Goal: Task Accomplishment & Management: Manage account settings

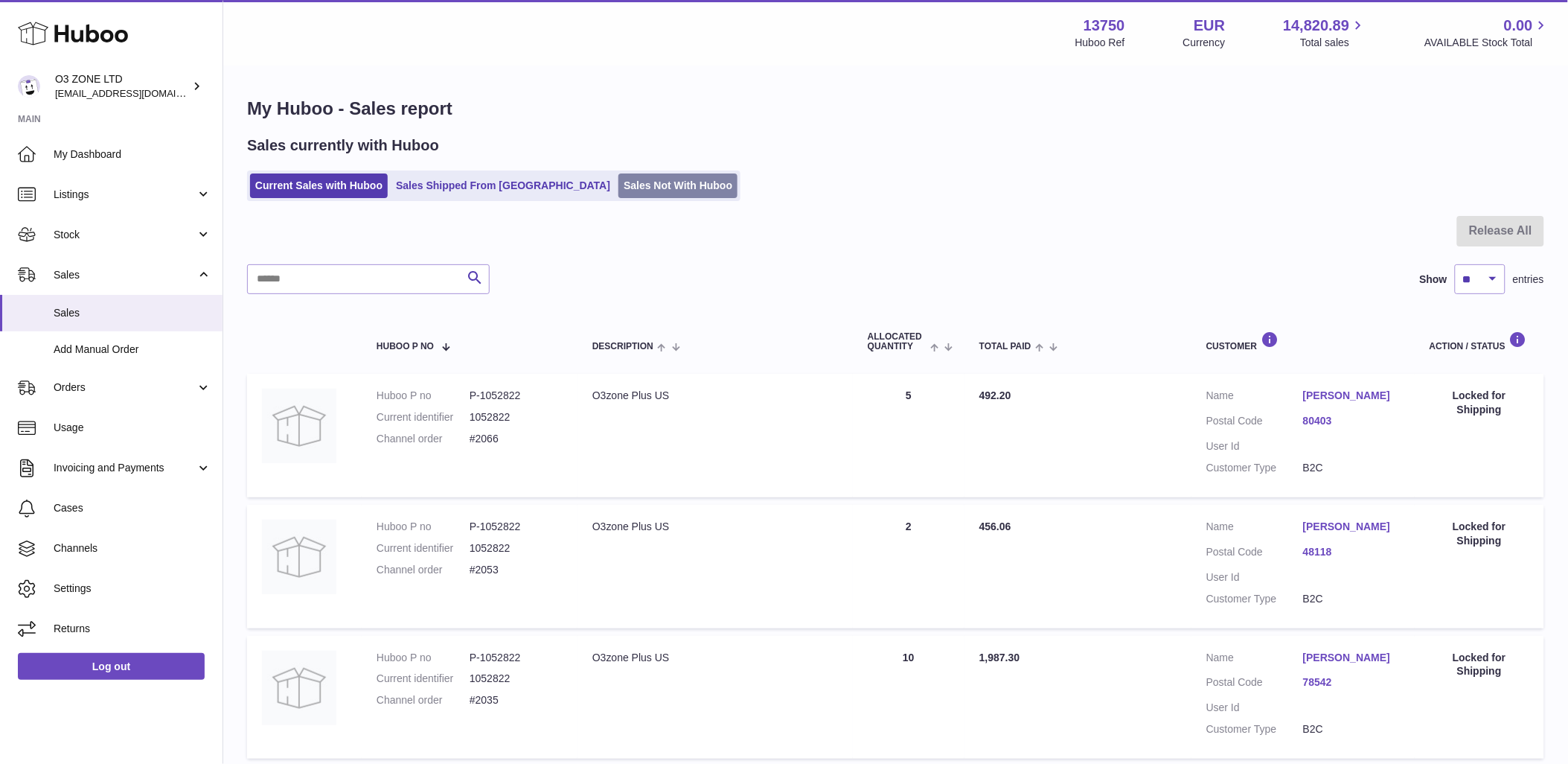
click at [619, 180] on link "Sales Not With Huboo" at bounding box center [679, 185] width 119 height 25
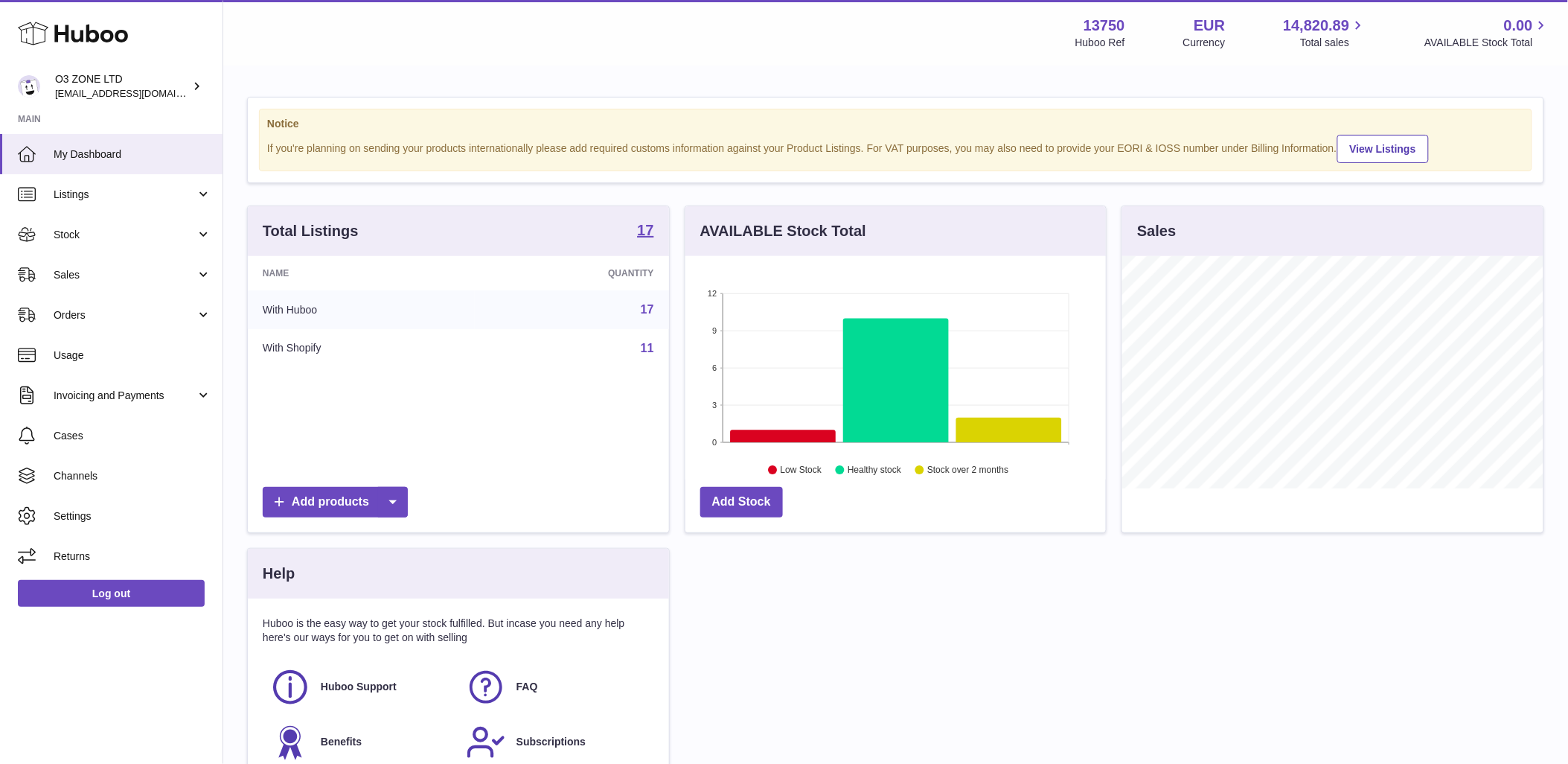
scroll to position [232, 421]
click at [82, 272] on span "Sales" at bounding box center [125, 275] width 142 height 14
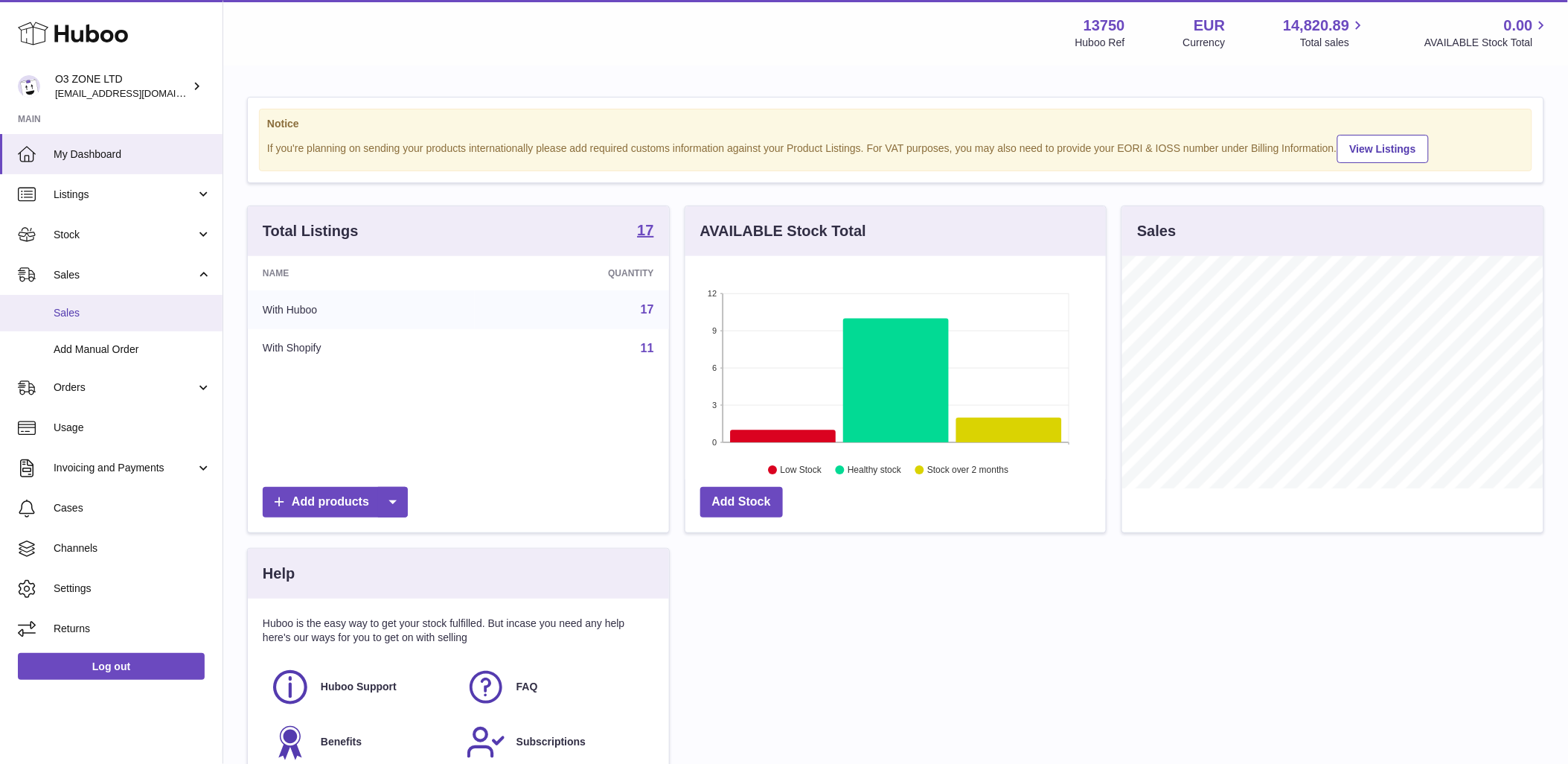
click at [63, 311] on span "Sales" at bounding box center [132, 313] width 158 height 14
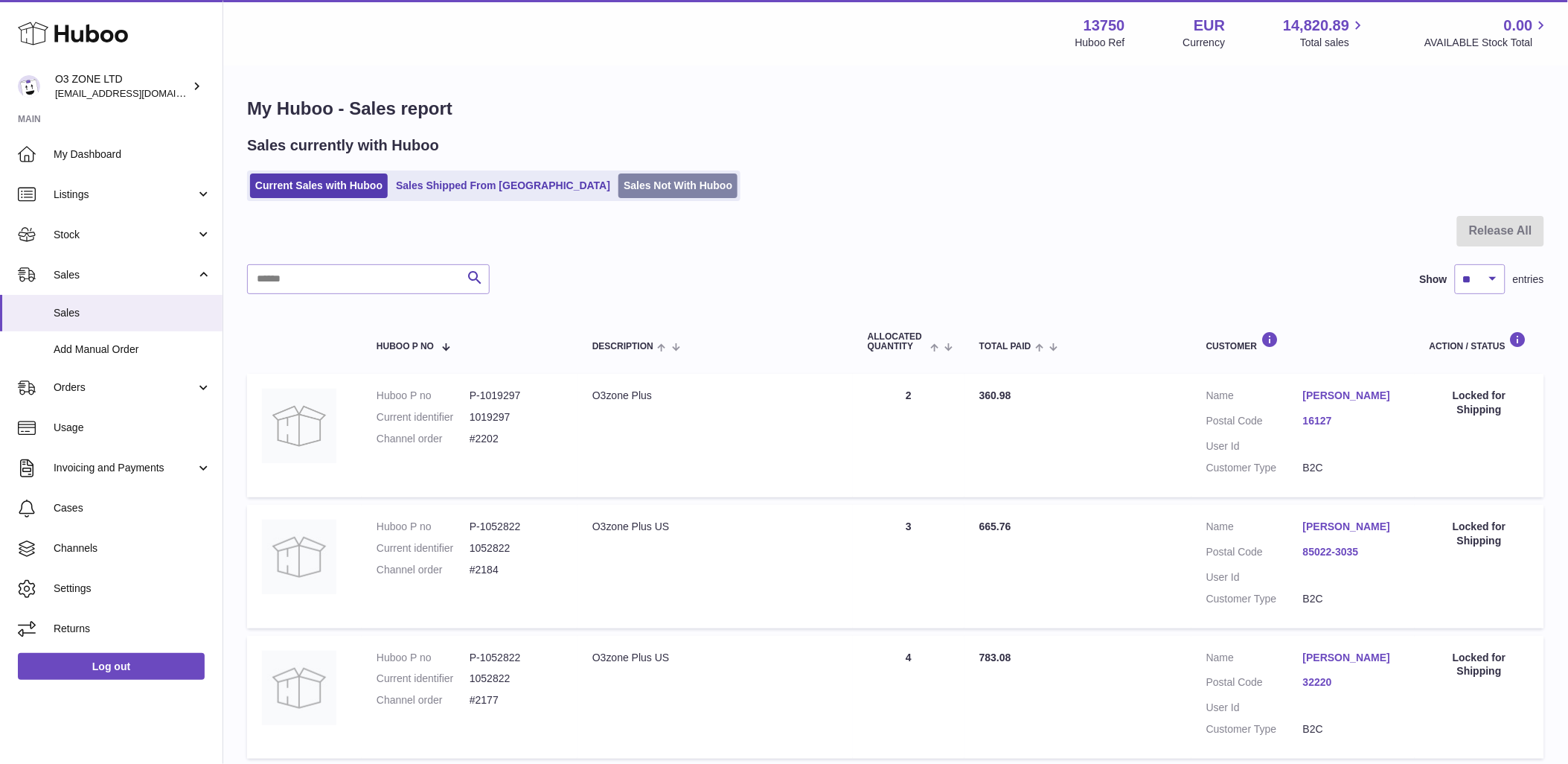
click at [636, 183] on link "Sales Not With Huboo" at bounding box center [679, 185] width 119 height 25
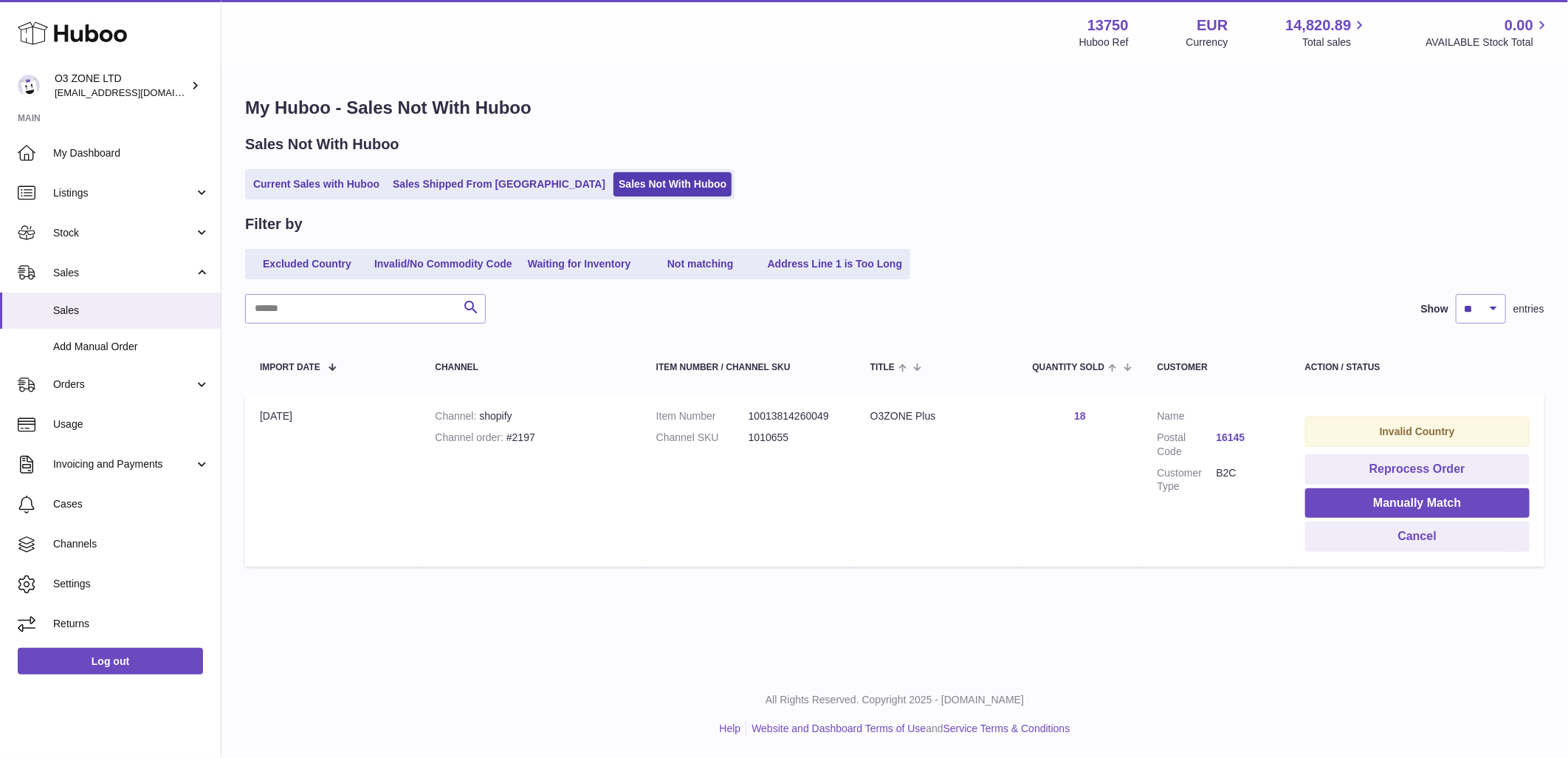
click at [1235, 430] on link "16145" at bounding box center [1246, 437] width 59 height 14
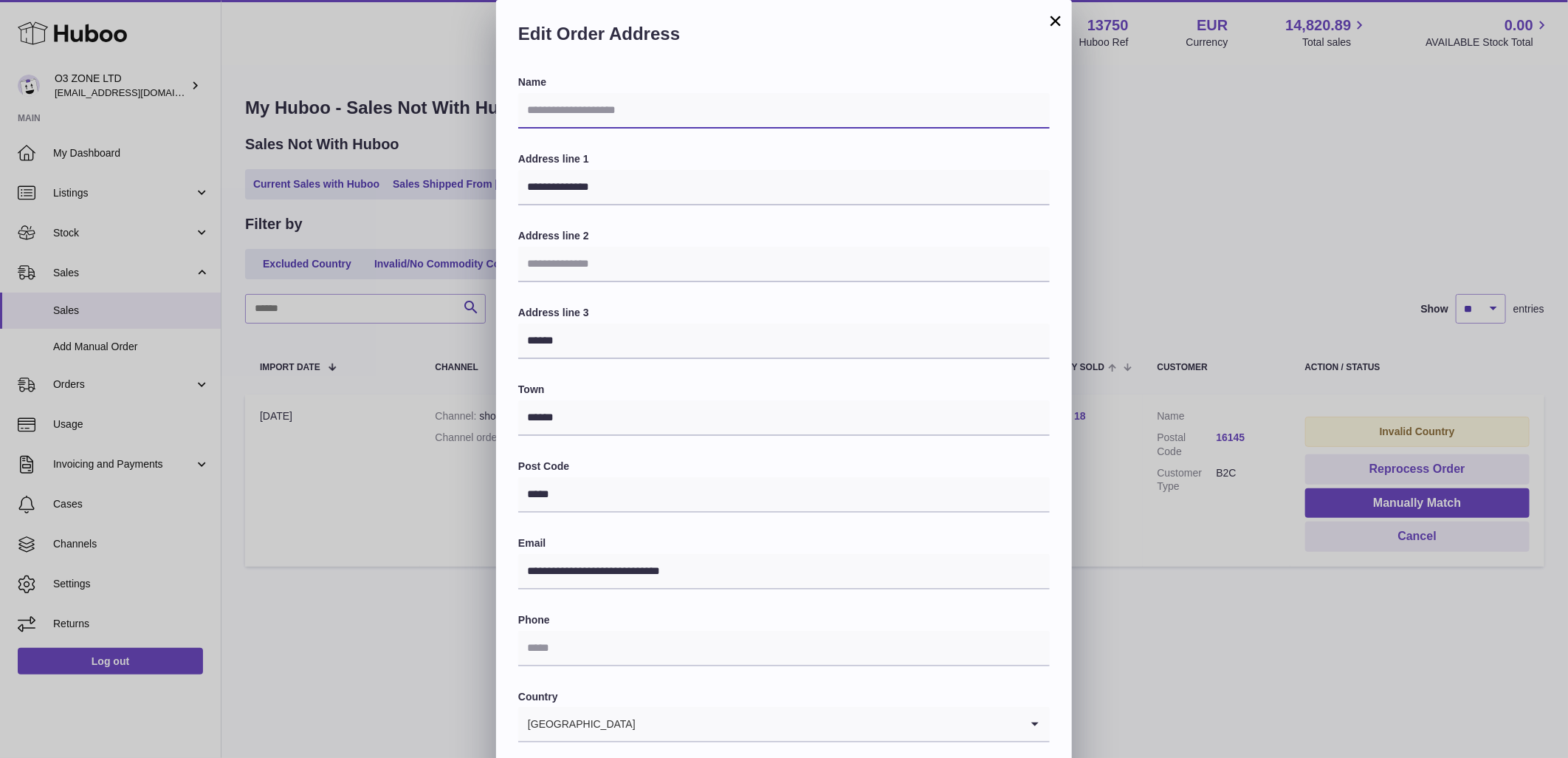
click at [645, 111] on input "text" at bounding box center [783, 110] width 531 height 35
click at [824, 46] on h2 "Edit Order Address" at bounding box center [783, 37] width 531 height 31
click at [603, 103] on input "text" at bounding box center [783, 110] width 531 height 35
type input "**********"
type input "*********"
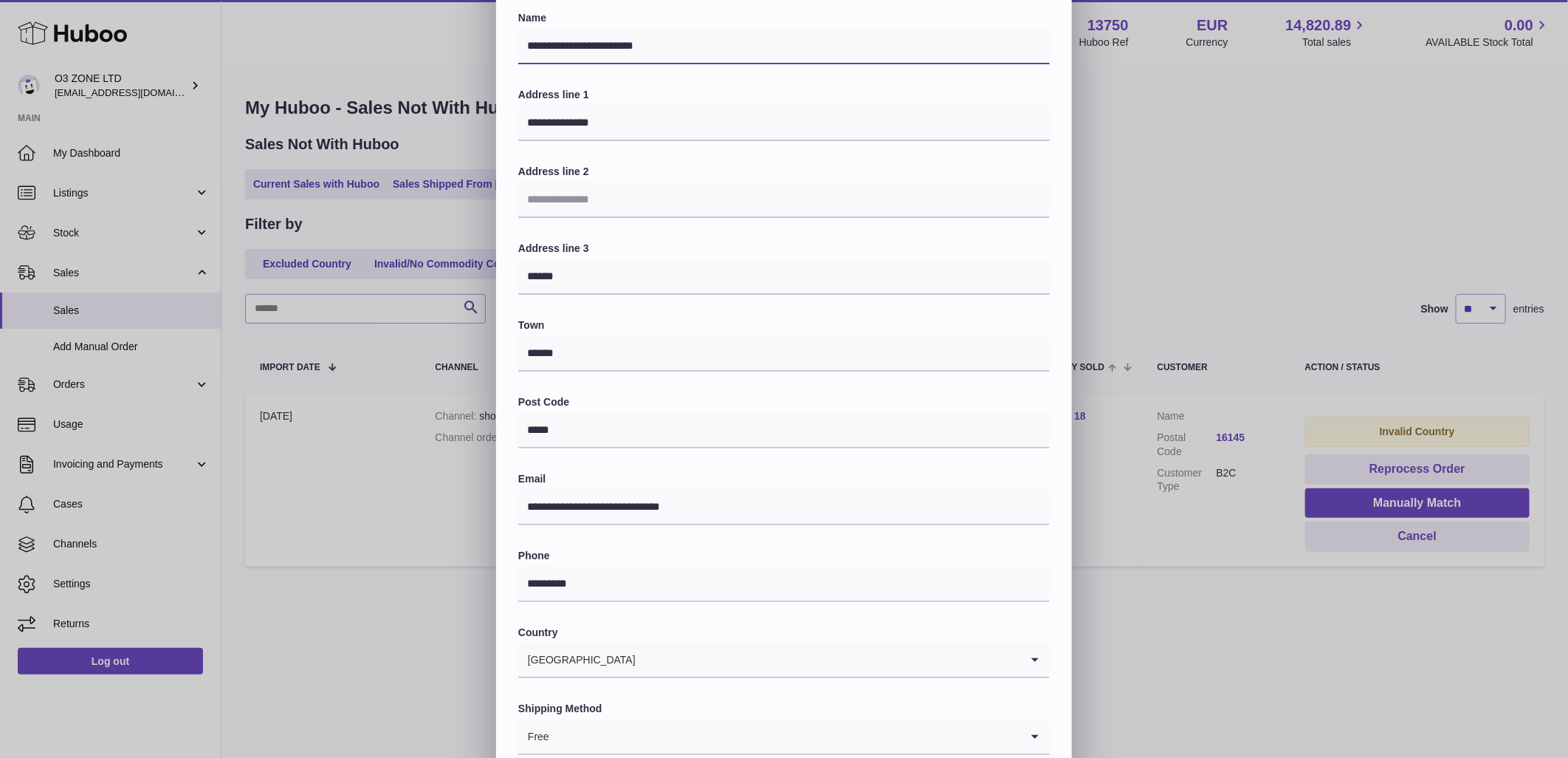
scroll to position [129, 0]
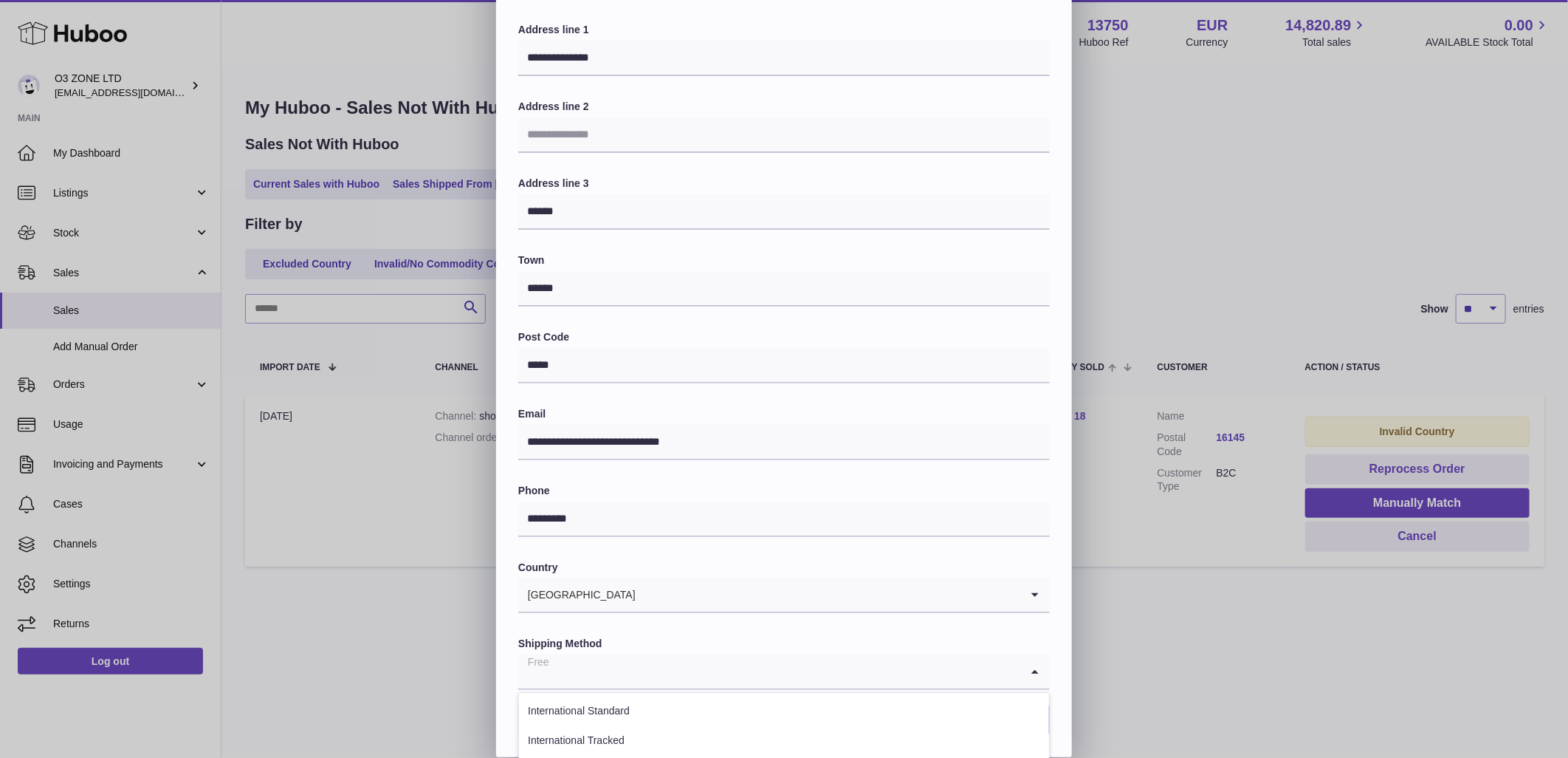
click at [787, 672] on input "Search for option" at bounding box center [769, 671] width 502 height 34
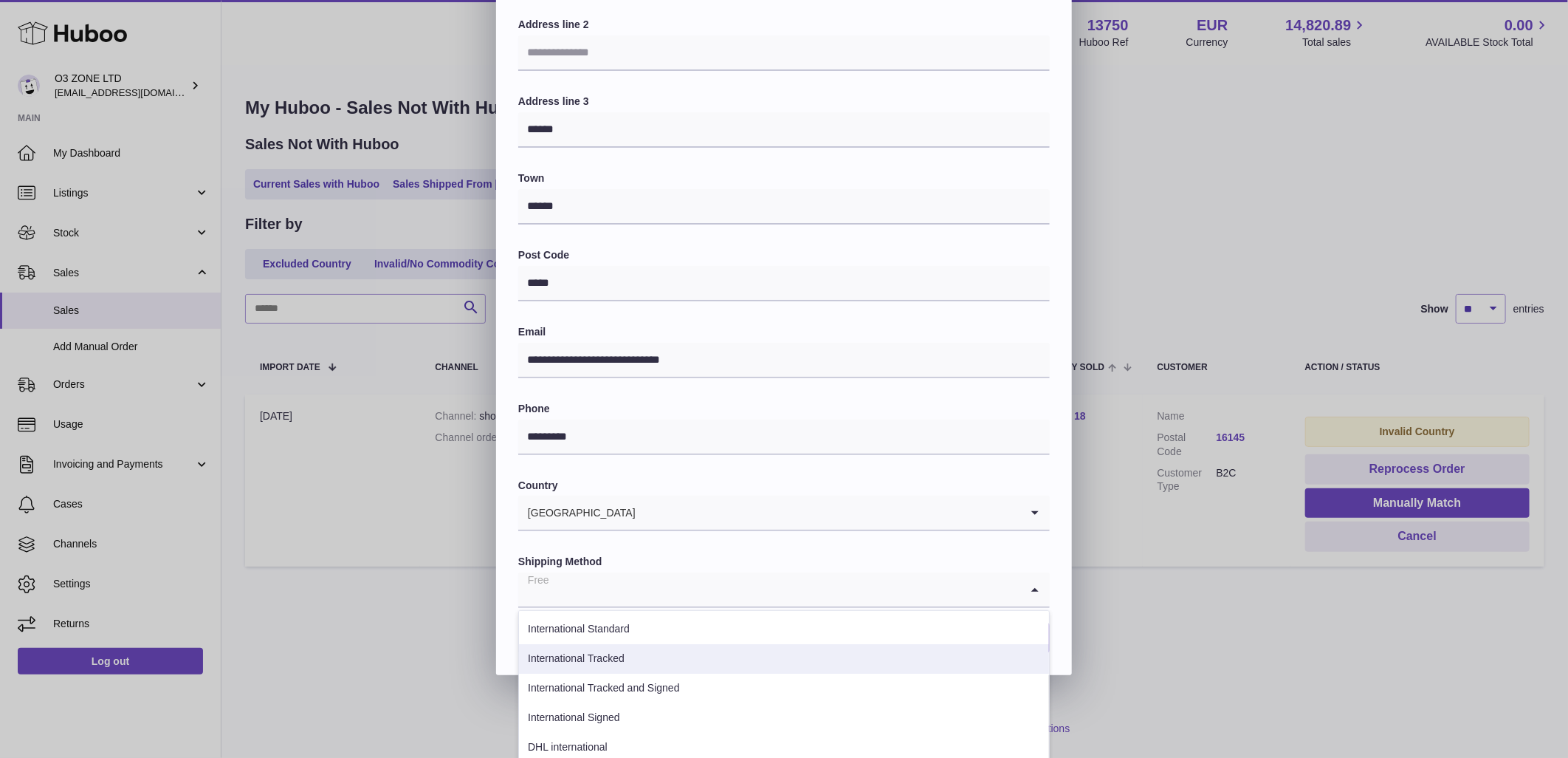
click at [685, 655] on li "International Tracked" at bounding box center [783, 658] width 530 height 29
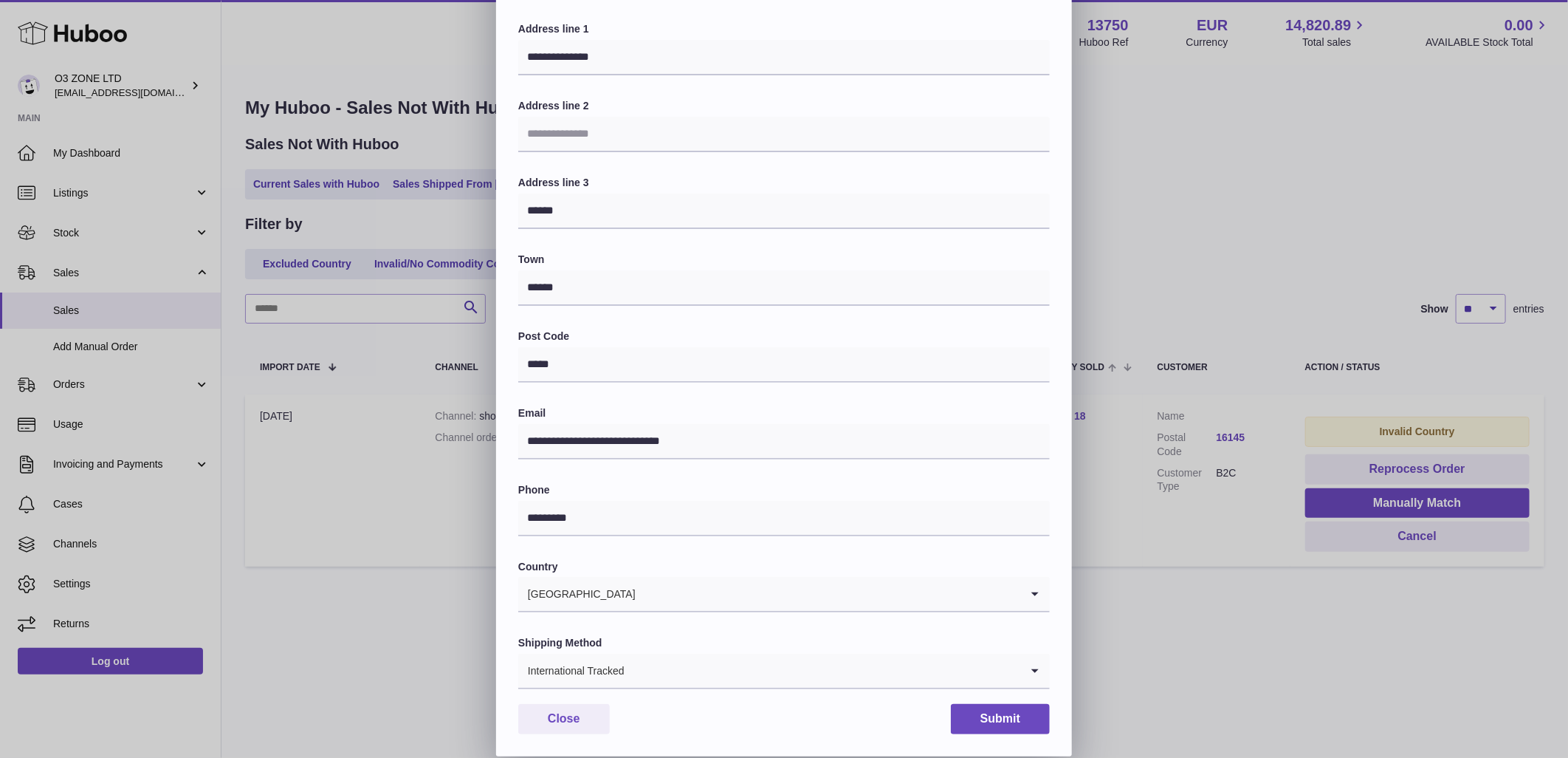
scroll to position [129, 0]
click at [1003, 714] on button "Submit" at bounding box center [1001, 720] width 99 height 30
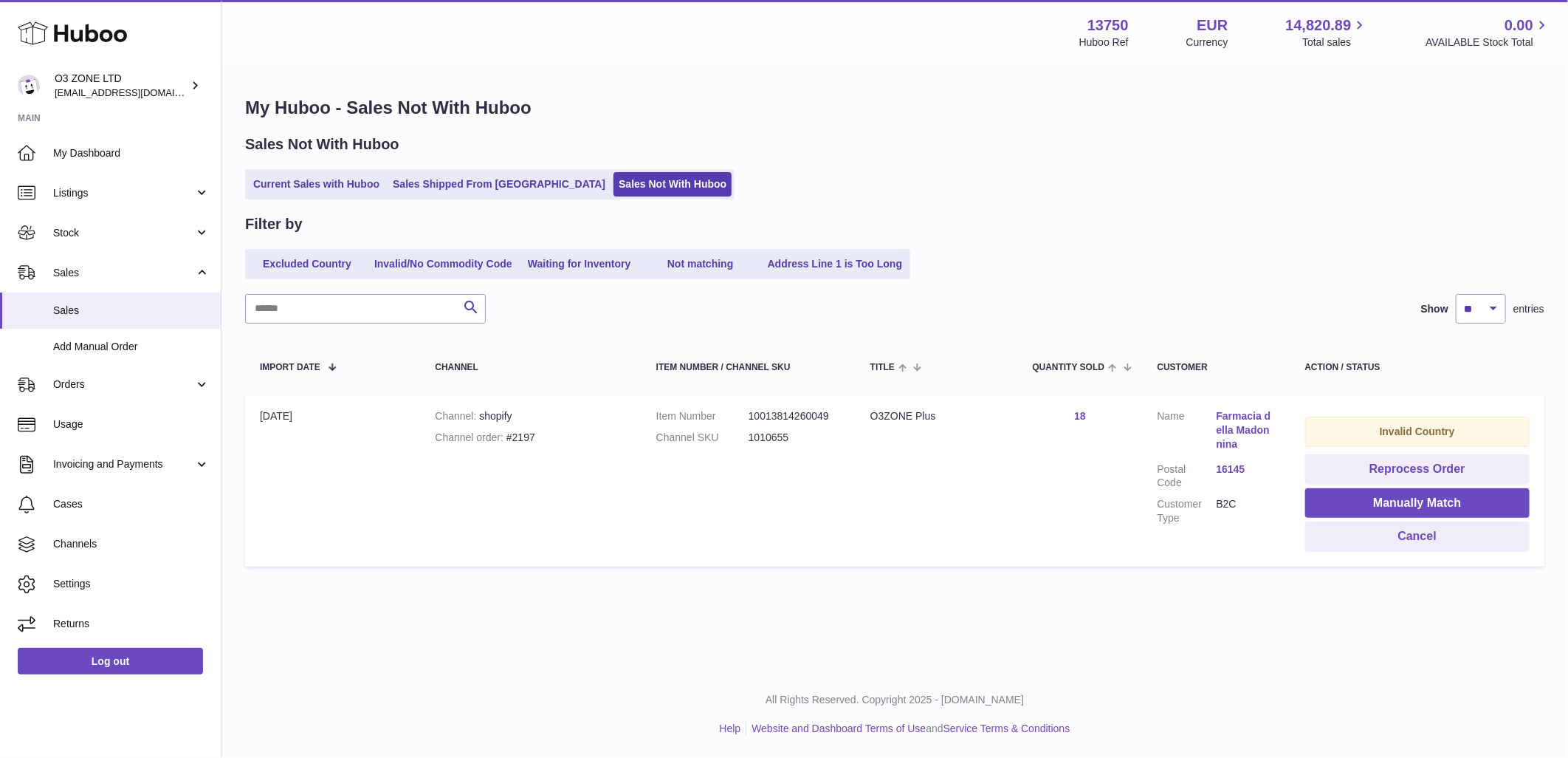
click at [1237, 423] on link "Farmacia della Madonnina" at bounding box center [1246, 430] width 59 height 42
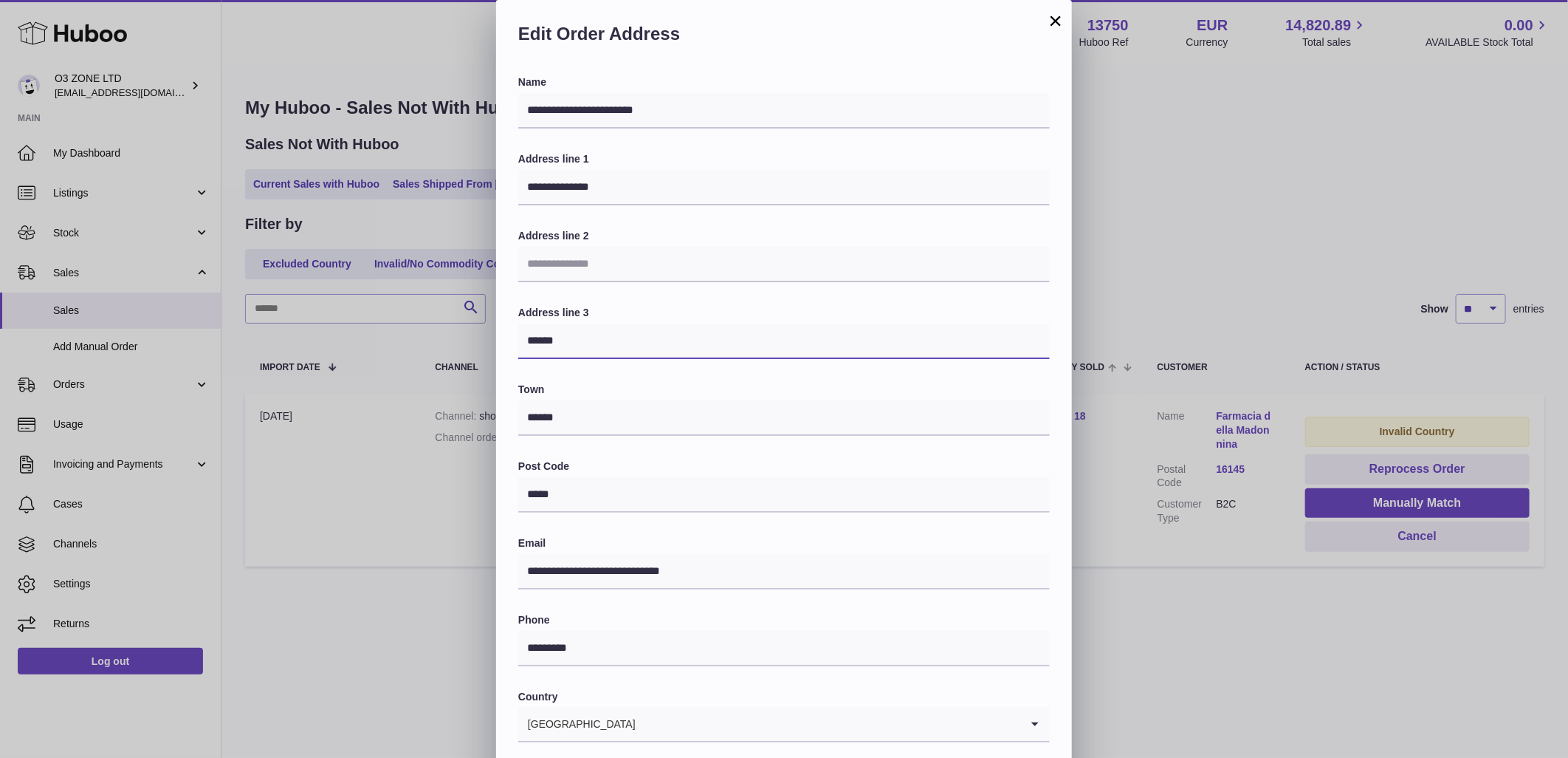
drag, startPoint x: 579, startPoint y: 334, endPoint x: 507, endPoint y: 337, distance: 72.1
click at [507, 337] on div "**********" at bounding box center [784, 480] width 576 height 810
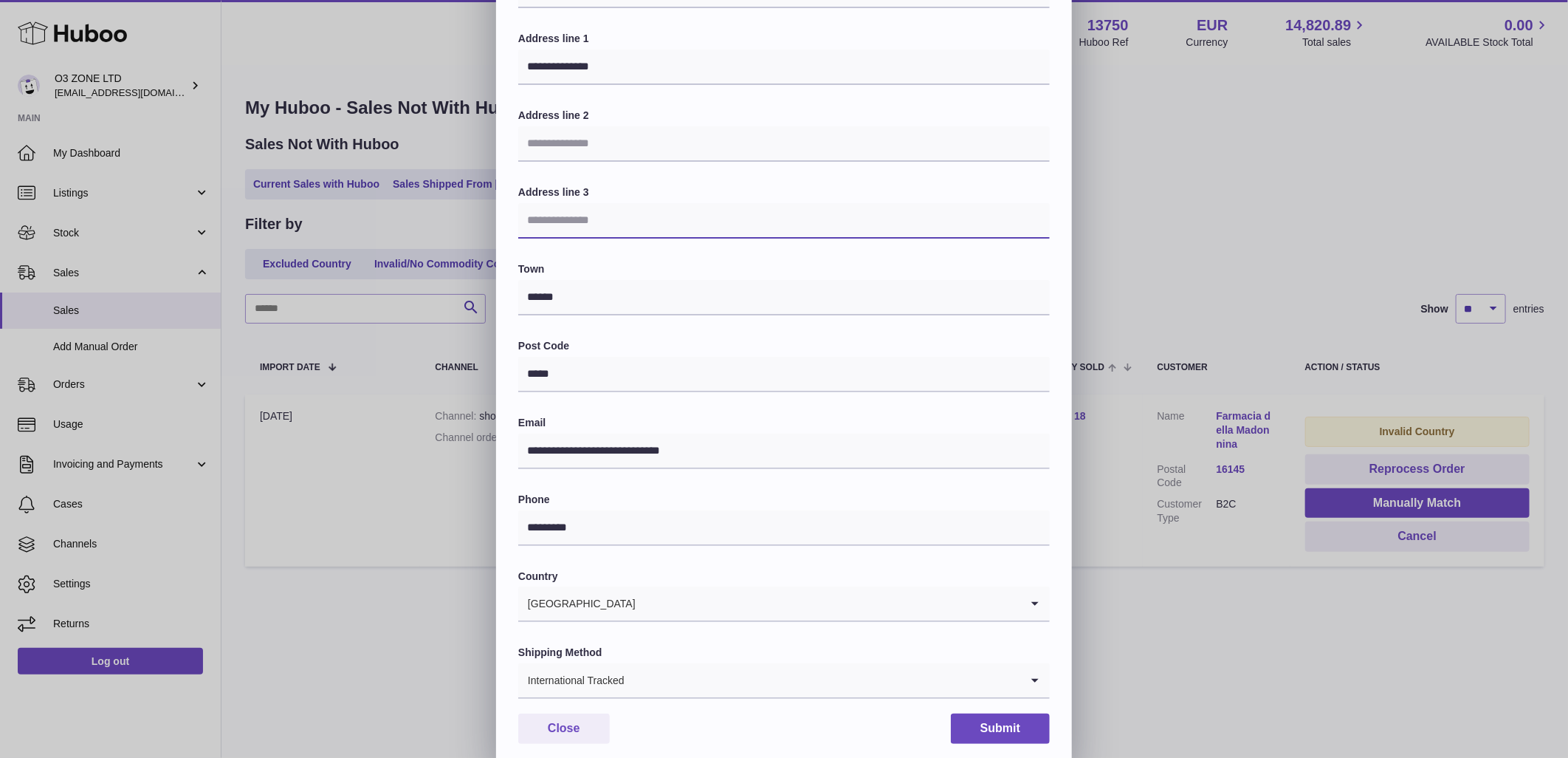
scroll to position [129, 0]
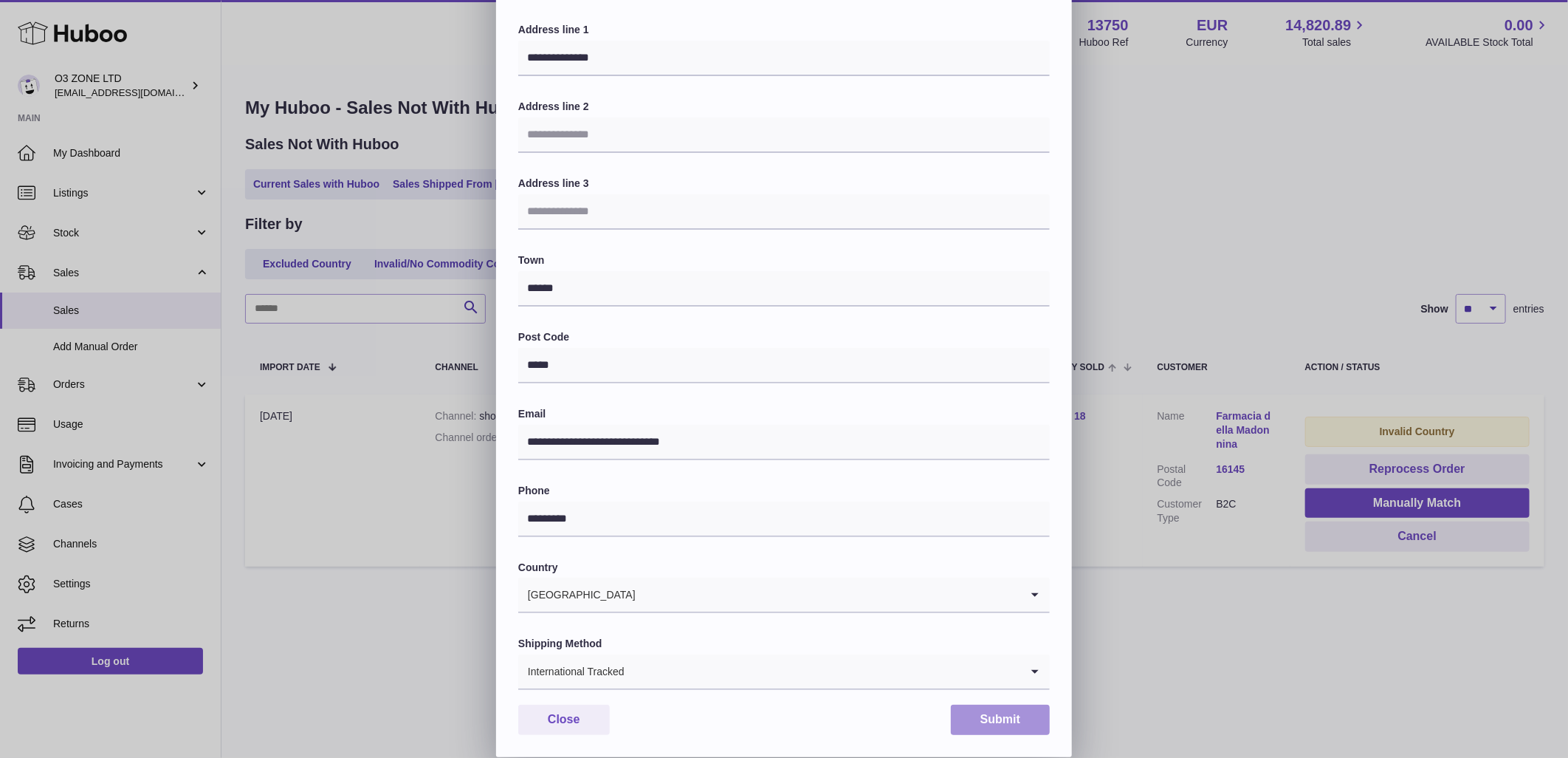
drag, startPoint x: 1005, startPoint y: 718, endPoint x: 1323, endPoint y: 644, distance: 326.5
click at [1008, 719] on button "Submit" at bounding box center [1001, 720] width 99 height 30
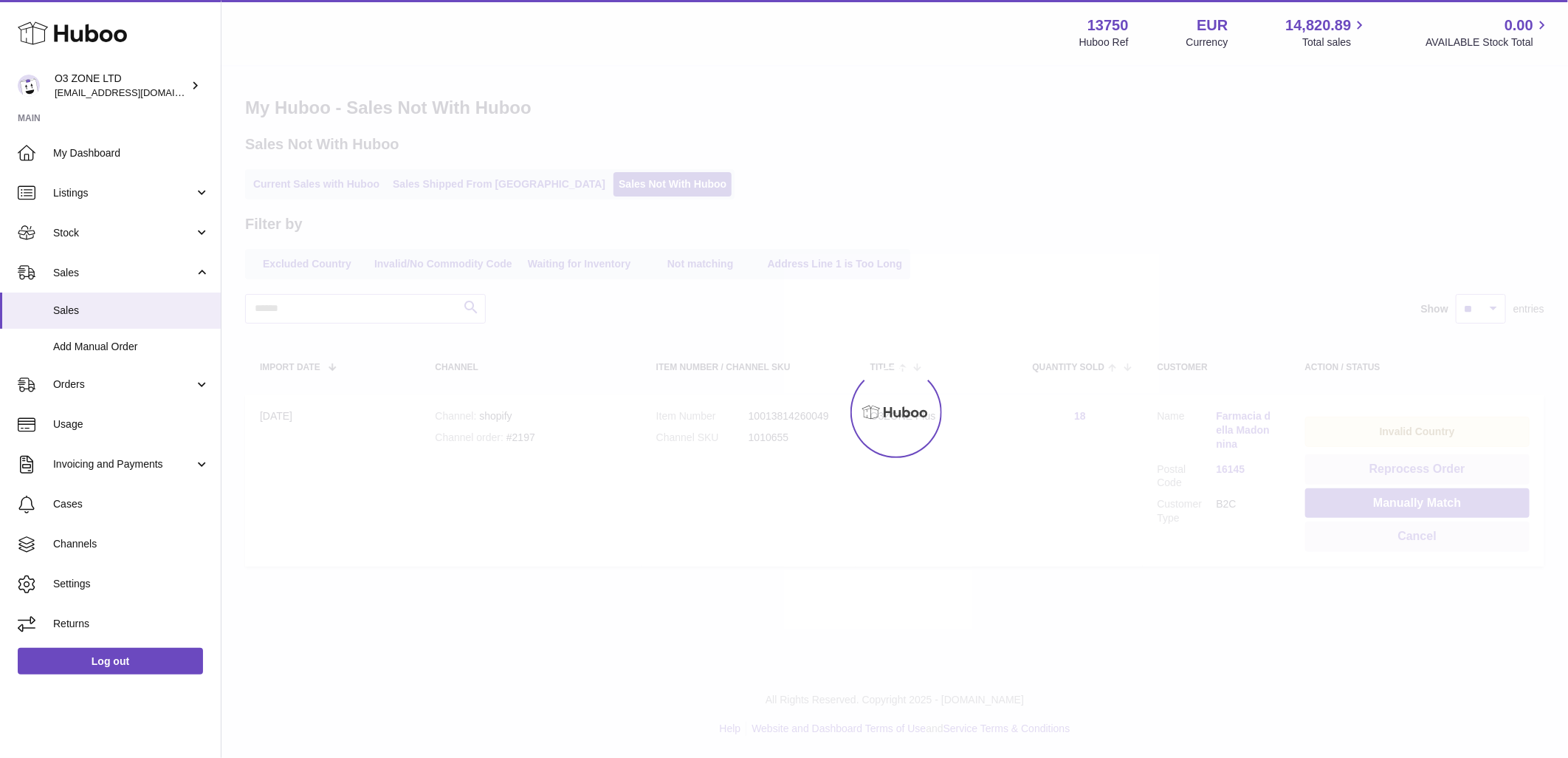
scroll to position [0, 0]
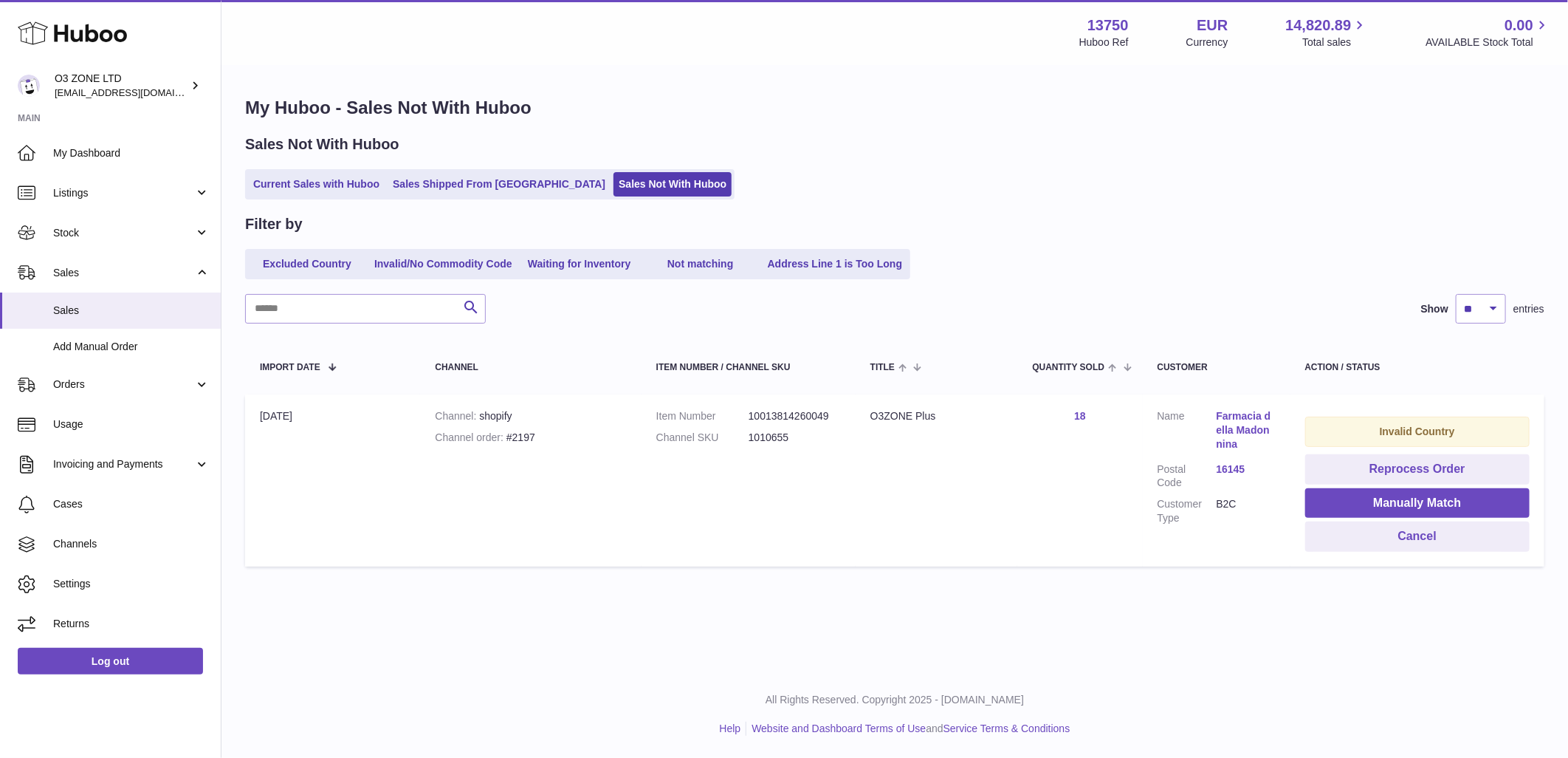
click at [1080, 416] on link "18" at bounding box center [1080, 416] width 12 height 12
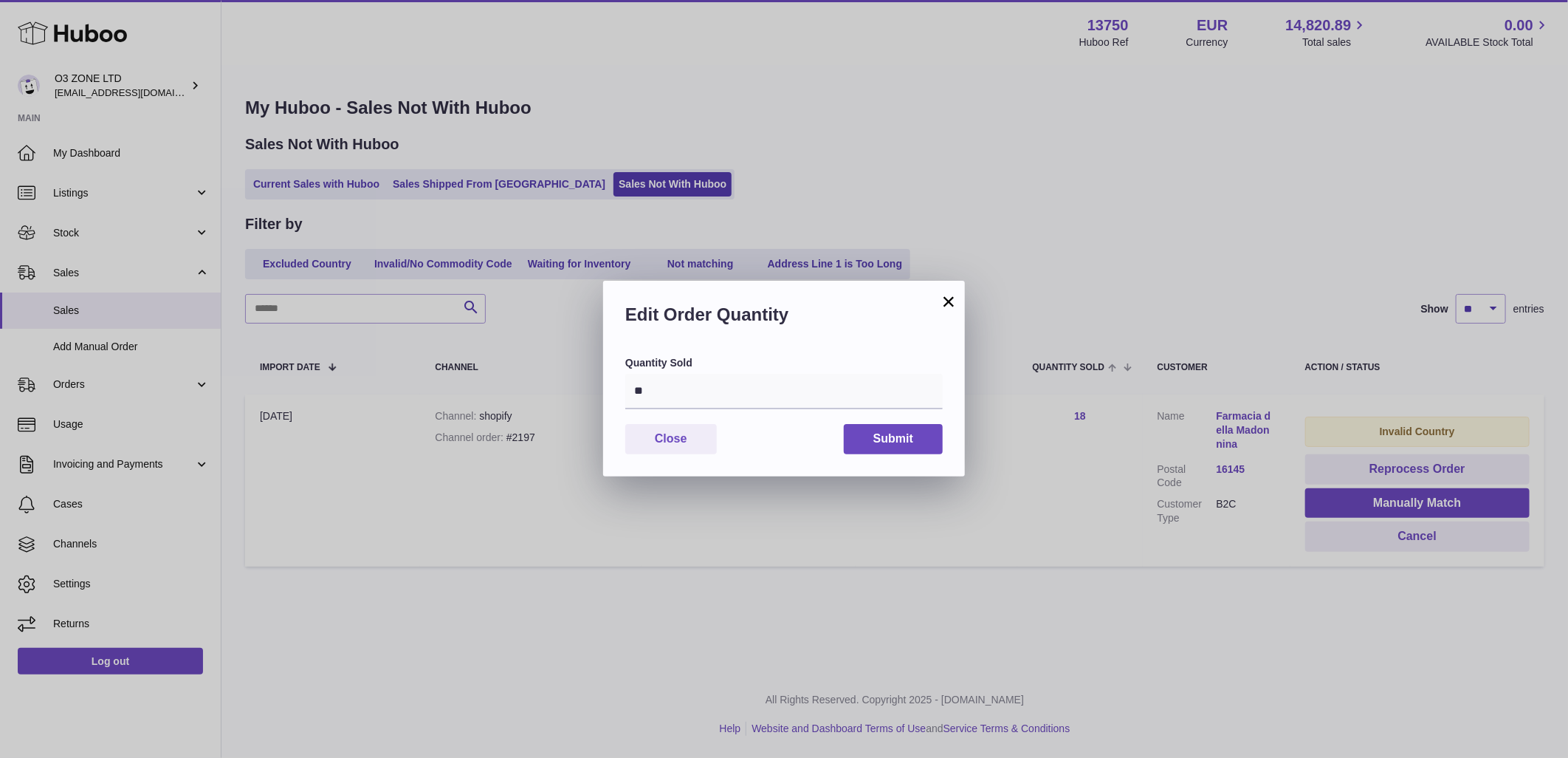
click at [947, 299] on button "×" at bounding box center [949, 301] width 18 height 18
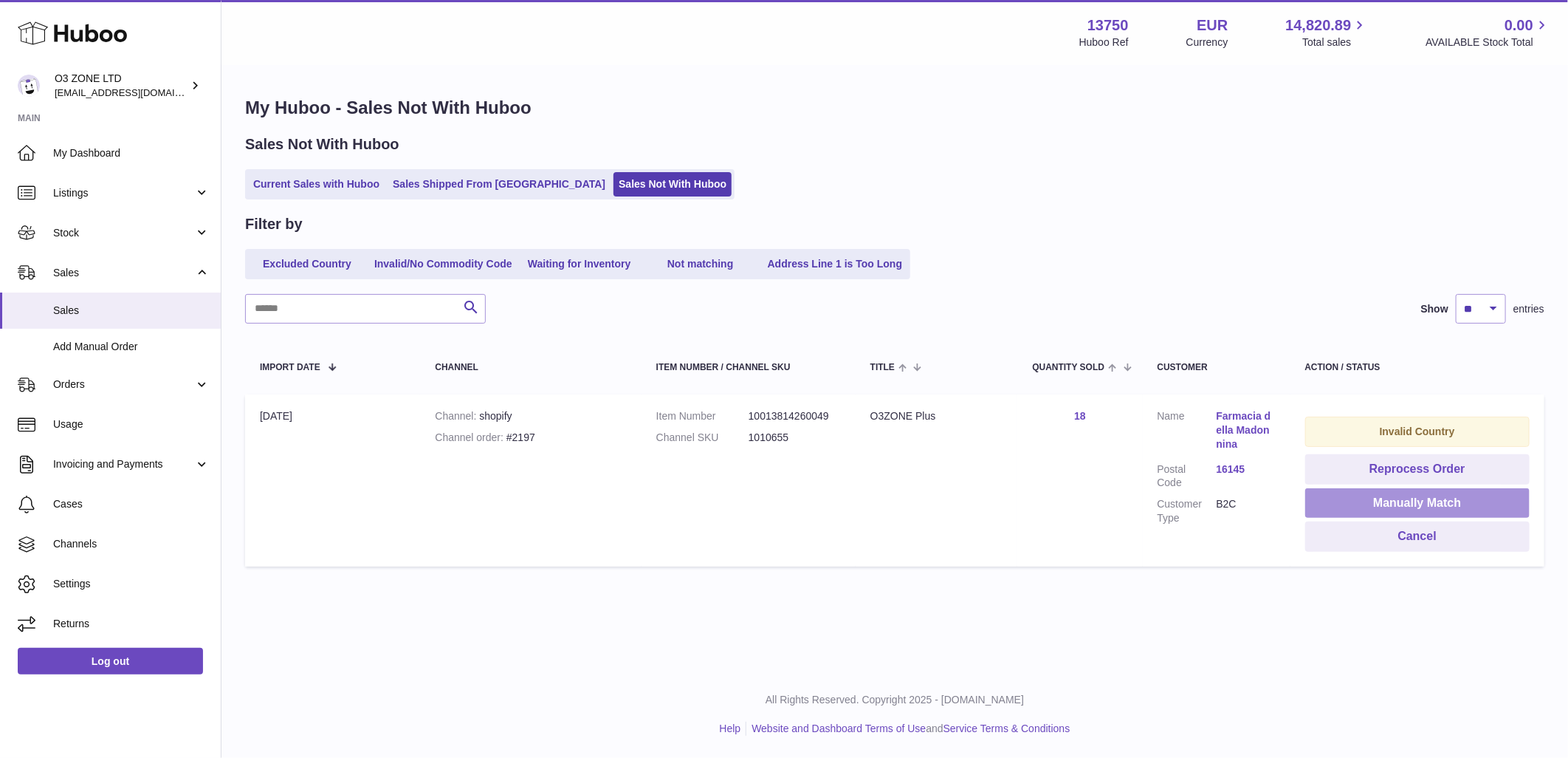
click at [1358, 506] on button "Manually Match" at bounding box center [1417, 503] width 224 height 30
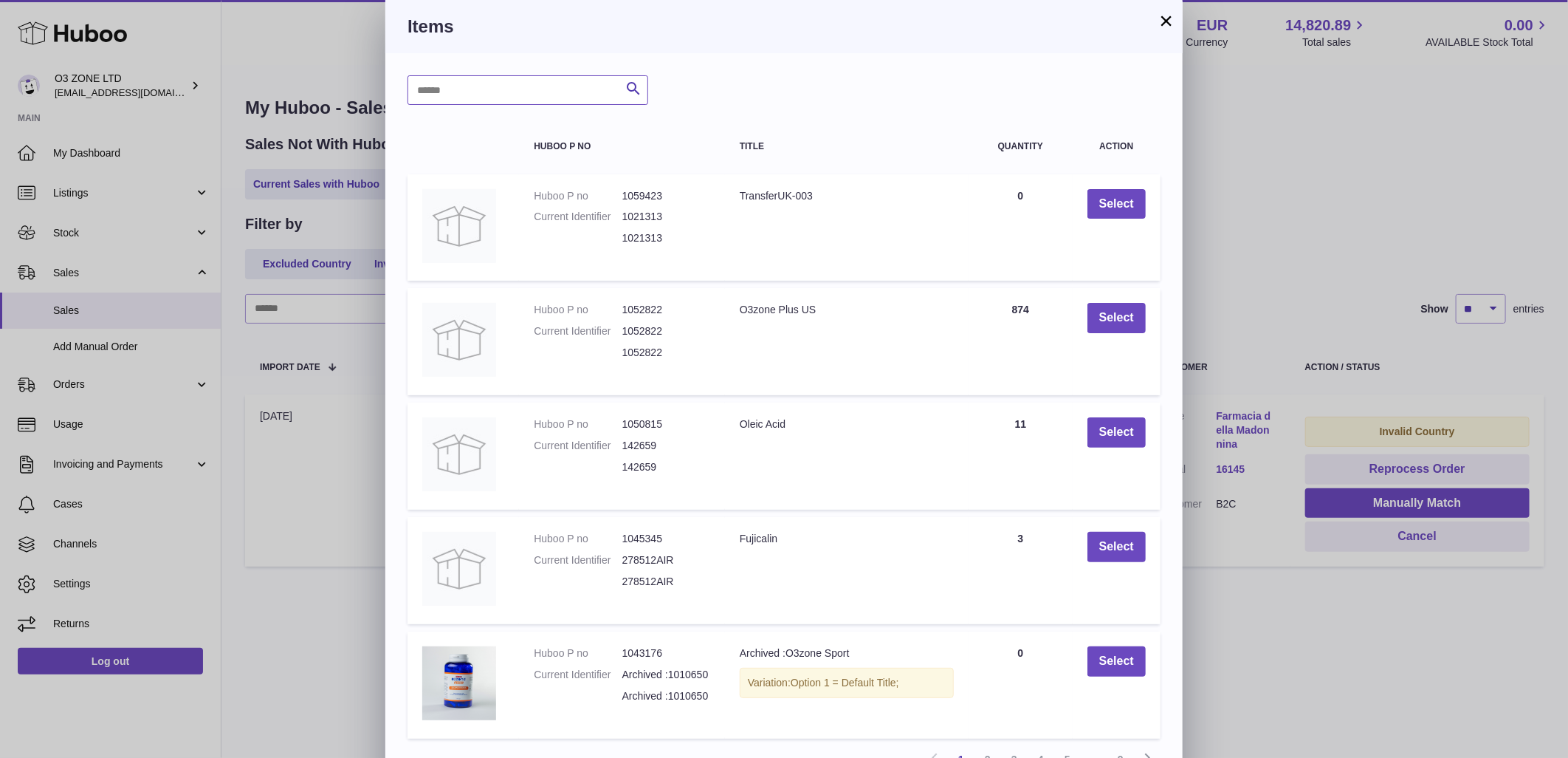
click at [499, 84] on input "text" at bounding box center [528, 89] width 241 height 29
type input "****"
click at [633, 86] on icon "submit" at bounding box center [633, 88] width 18 height 19
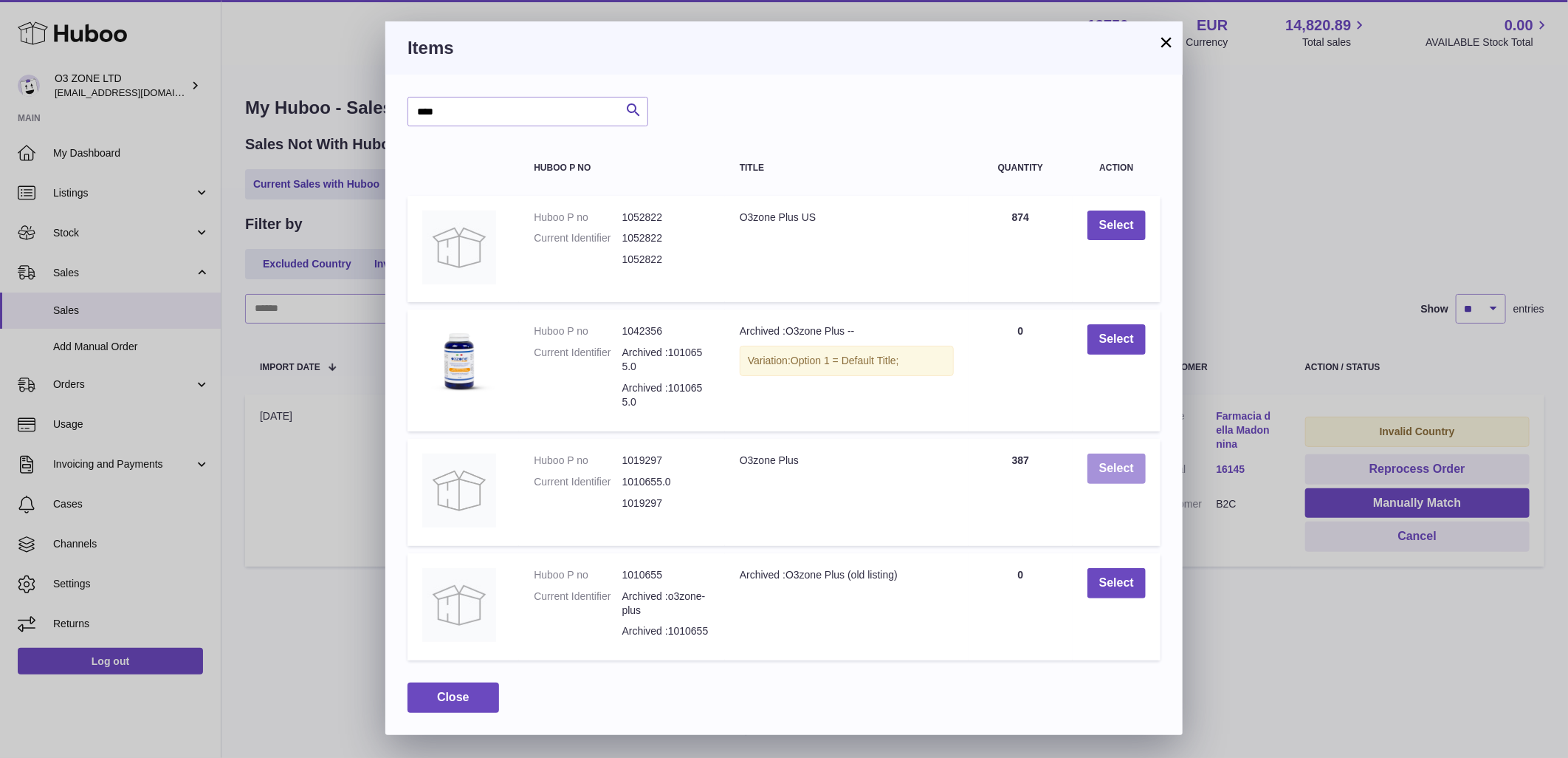
click at [1097, 462] on button "Select" at bounding box center [1117, 469] width 58 height 30
